Goal: Browse casually

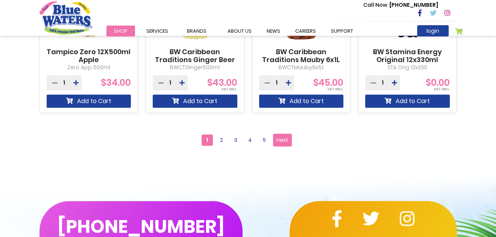
scroll to position [790, 0]
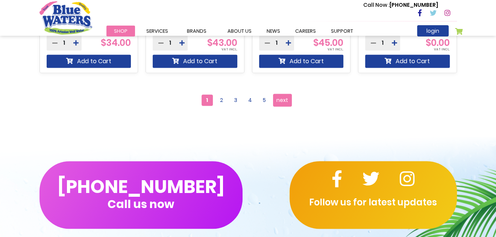
click at [283, 100] on span "next" at bounding box center [283, 99] width 12 height 11
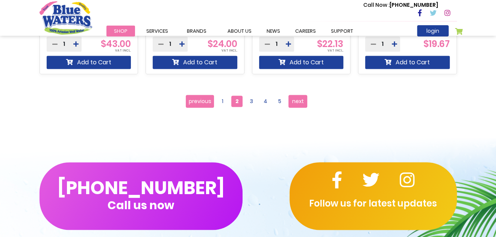
scroll to position [790, 0]
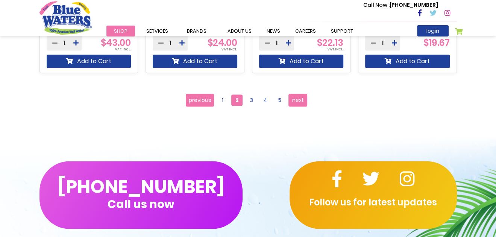
click at [300, 99] on span "next" at bounding box center [298, 99] width 12 height 11
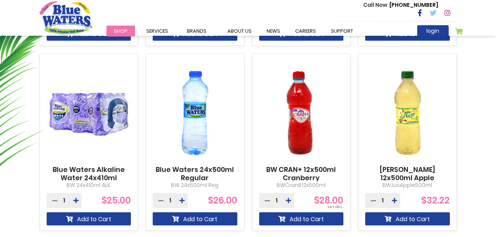
scroll to position [452, 0]
